Goal: Navigation & Orientation: Find specific page/section

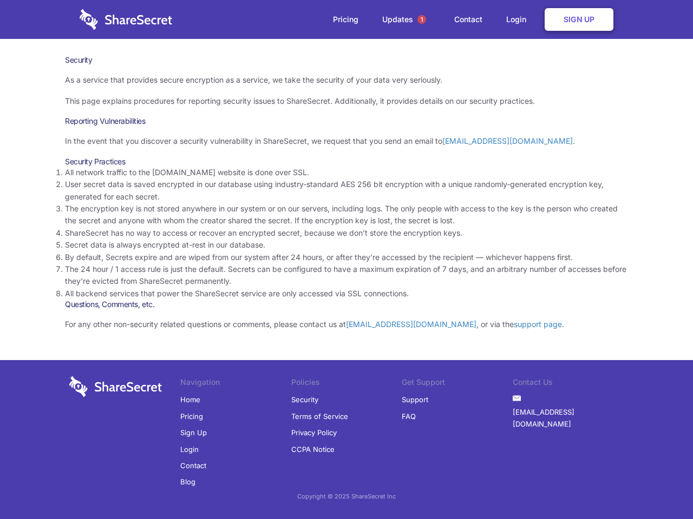
click at [346, 260] on li "By default, Secrets expire and are wiped from our system after 24 hours, or aft…" at bounding box center [346, 258] width 563 height 12
click at [421, 19] on span "1" at bounding box center [421, 19] width 9 height 9
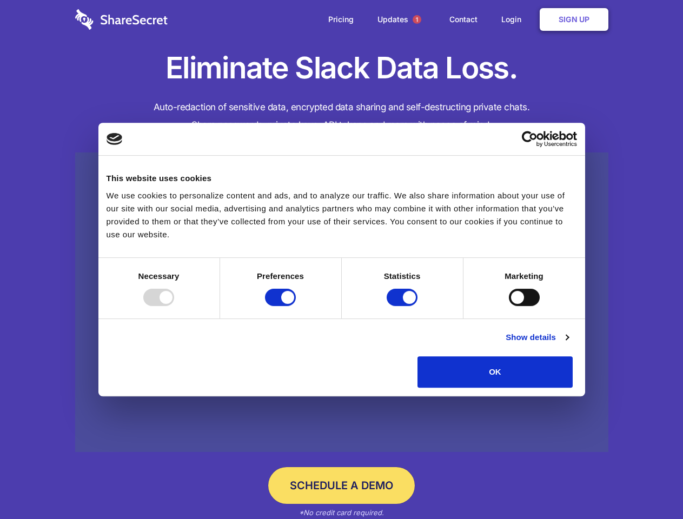
click at [174, 306] on div at bounding box center [158, 297] width 31 height 17
click at [296, 306] on input "Preferences" at bounding box center [280, 297] width 31 height 17
checkbox input "false"
click at [404, 306] on input "Statistics" at bounding box center [402, 297] width 31 height 17
checkbox input "false"
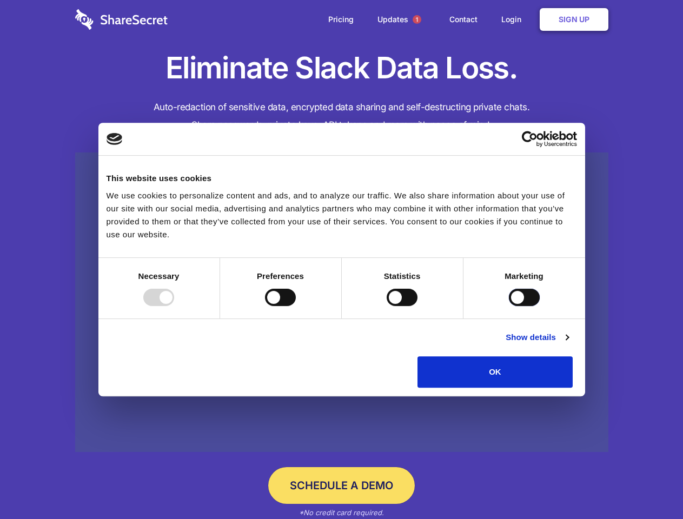
click at [509, 306] on input "Marketing" at bounding box center [524, 297] width 31 height 17
checkbox input "true"
click at [569, 344] on link "Show details" at bounding box center [537, 337] width 63 height 13
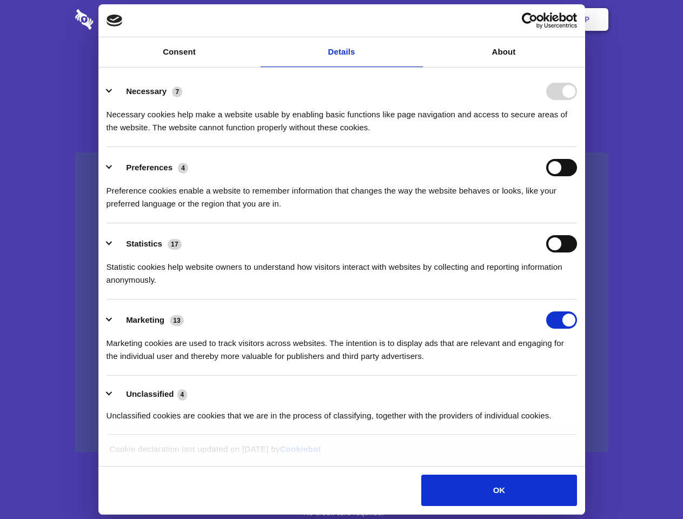
click at [577, 147] on li "Necessary 7 Necessary cookies help make a website usable by enabling basic func…" at bounding box center [342, 109] width 471 height 76
click at [417, 19] on span "1" at bounding box center [417, 19] width 9 height 9
